Goal: Information Seeking & Learning: Learn about a topic

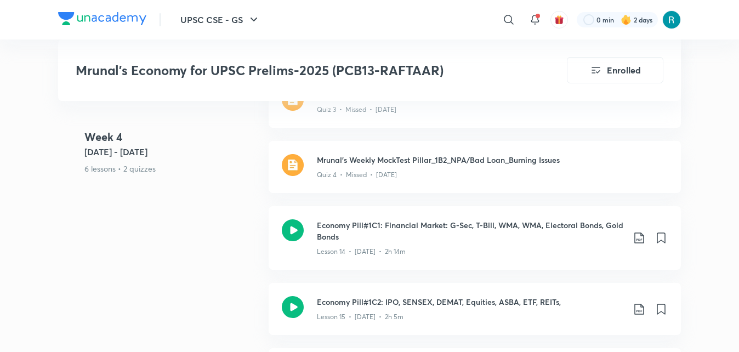
scroll to position [1987, 0]
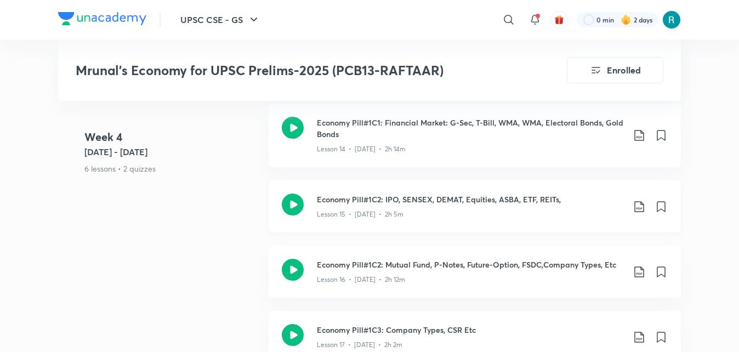
click at [287, 204] on icon at bounding box center [293, 205] width 22 height 22
